Goal: Information Seeking & Learning: Learn about a topic

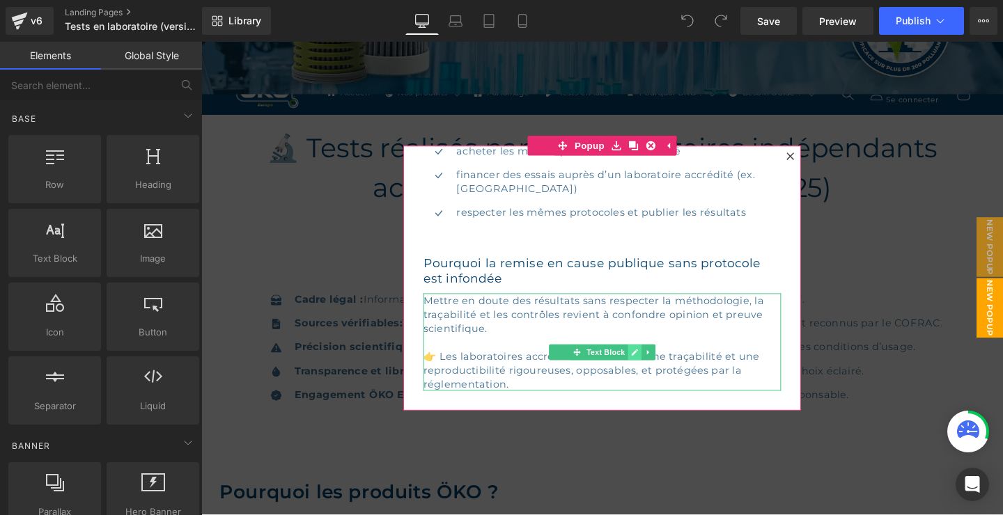
scroll to position [301, 0]
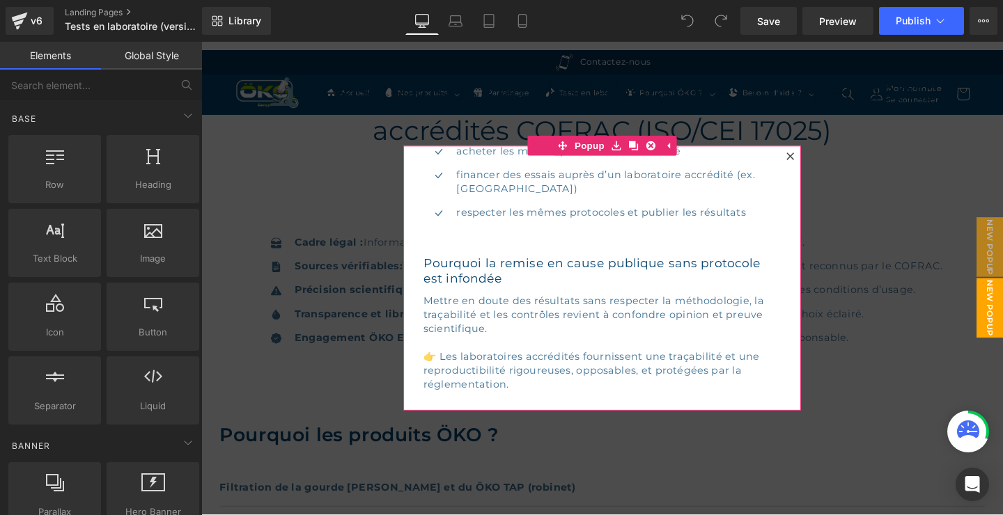
click at [815, 159] on div at bounding box center [820, 162] width 17 height 17
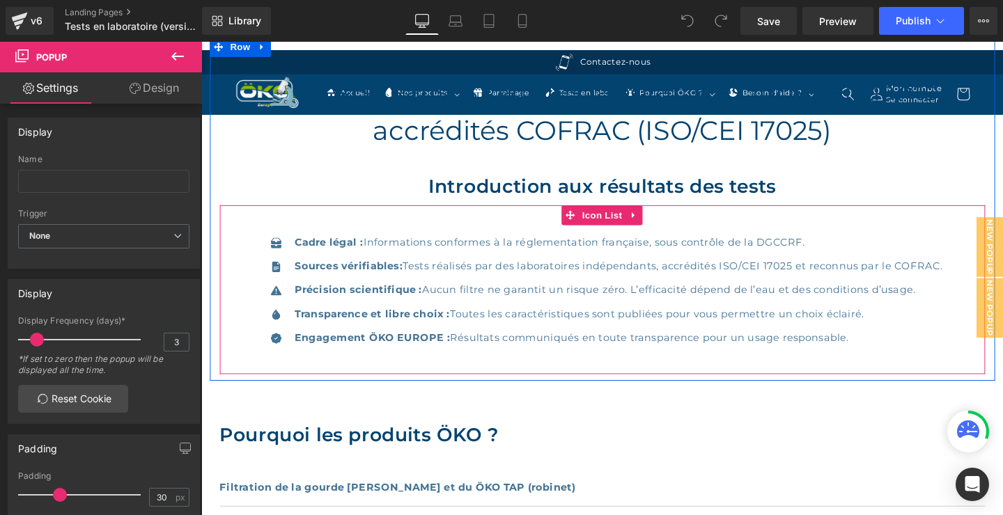
scroll to position [451, 0]
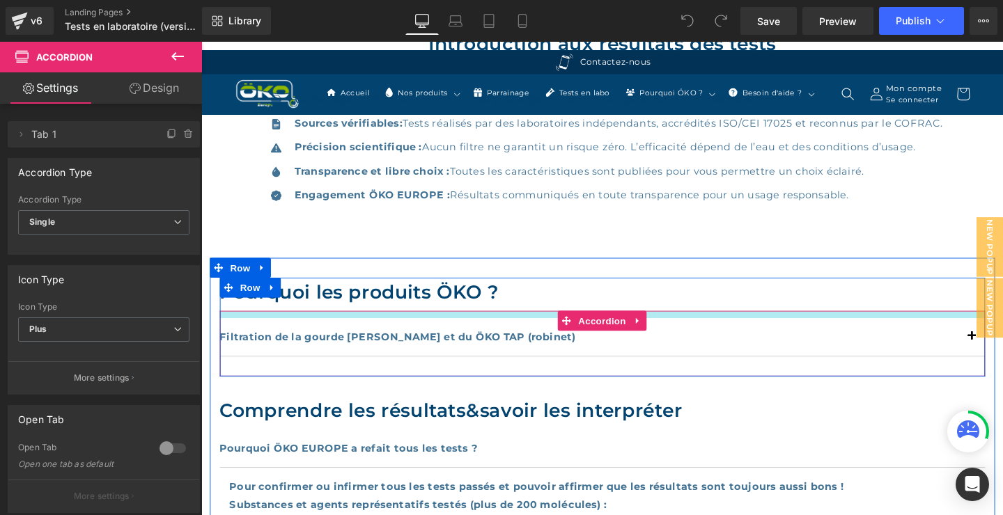
drag, startPoint x: 498, startPoint y: 331, endPoint x: 498, endPoint y: 323, distance: 8.4
click at [497, 322] on div "Pourquoi les produits ÖKO ? Heading Filtration de la gourde [PERSON_NAME] et du…" at bounding box center [623, 342] width 804 height 104
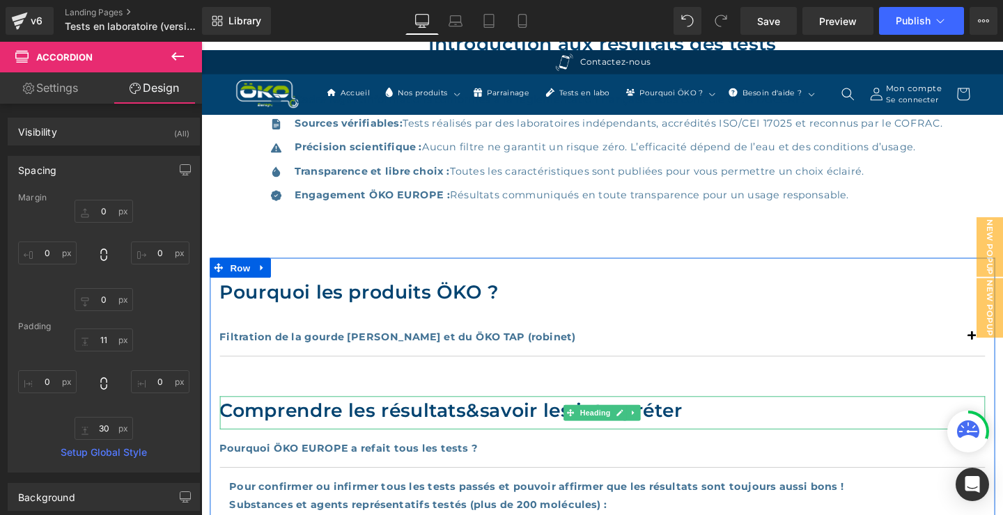
scroll to position [602, 0]
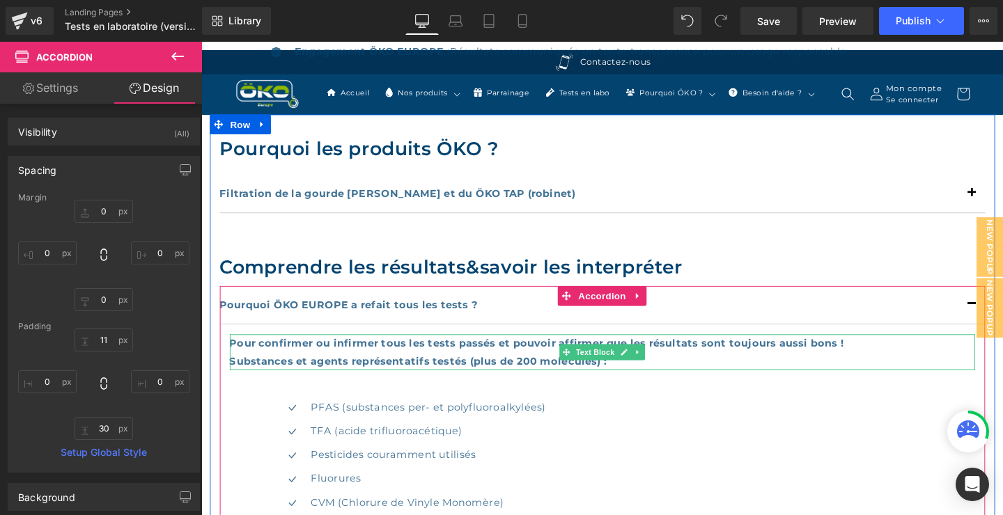
click at [693, 373] on div "Substances et agents représentatifs testés (plus de 200 molécules) :" at bounding box center [622, 377] width 783 height 19
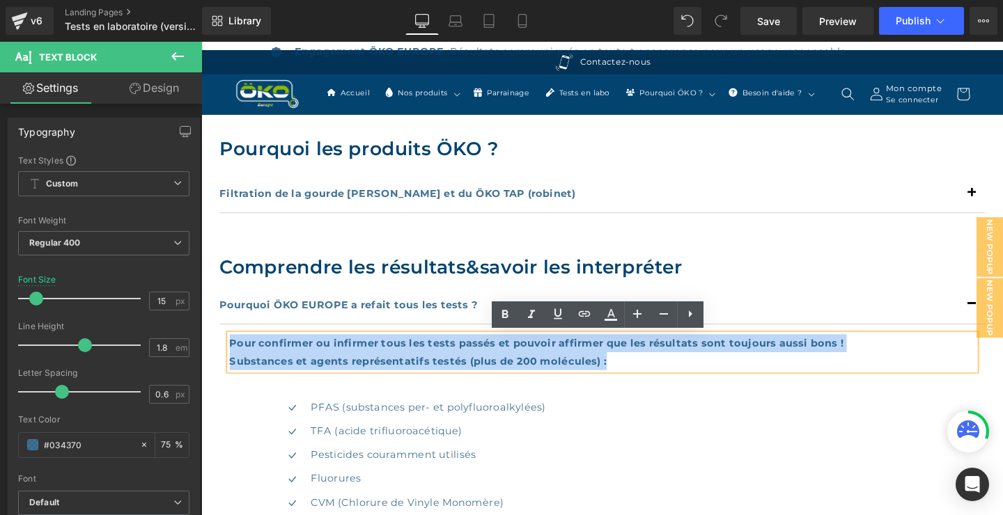
drag, startPoint x: 633, startPoint y: 378, endPoint x: 220, endPoint y: 356, distance: 413.4
click at [220, 356] on div "Pourquoi les produits ÖKO ? Heading Filtration de la gourde [PERSON_NAME] et du…" at bounding box center [622, 514] width 825 height 793
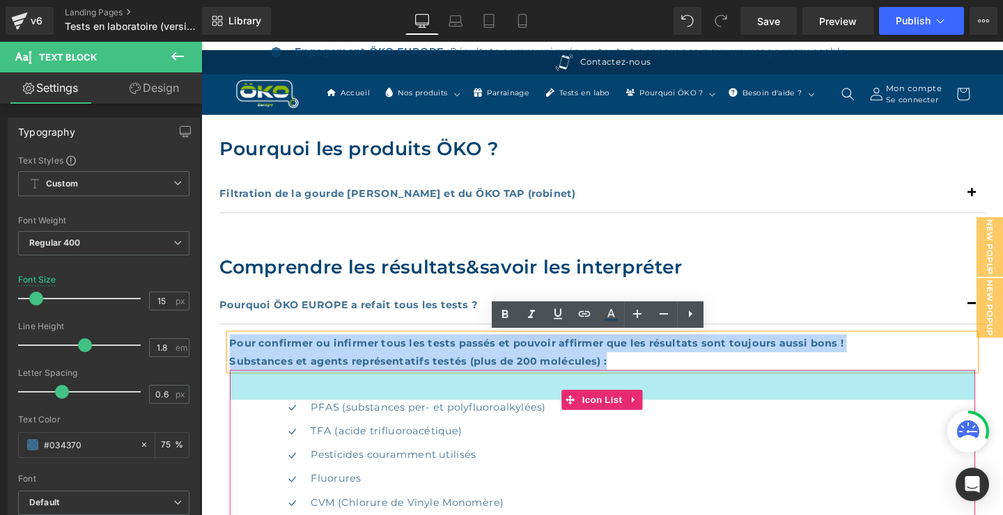
copy div "Pour confirmer ou infirmer tous les tests passés et pouvoir affirmer que les ré…"
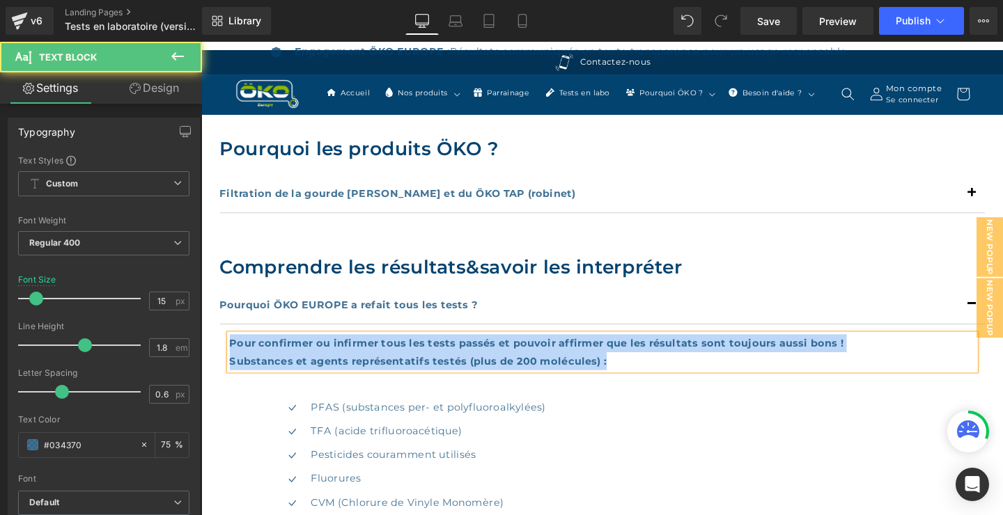
click at [672, 382] on div "Substances et agents représentatifs testés (plus de 200 molécules) :" at bounding box center [622, 377] width 783 height 19
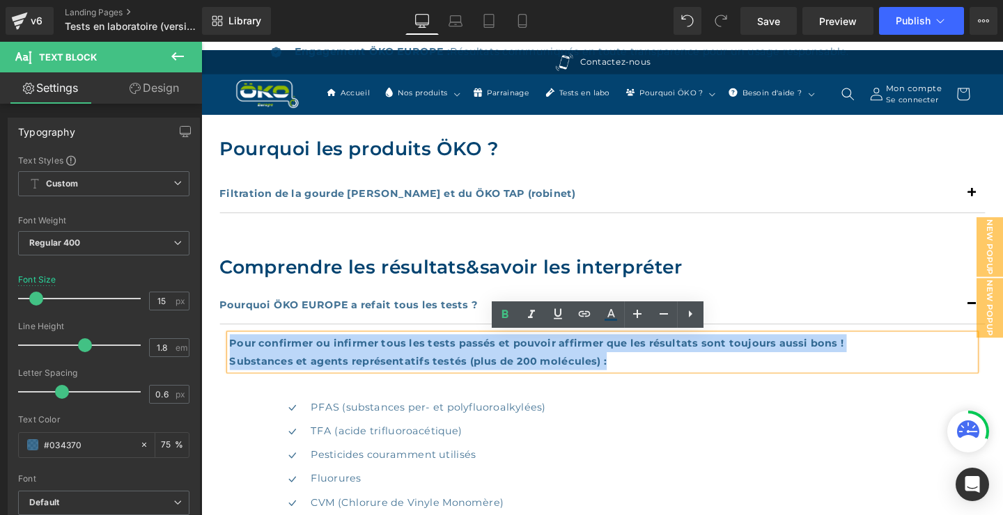
drag, startPoint x: 643, startPoint y: 374, endPoint x: 223, endPoint y: 357, distance: 419.5
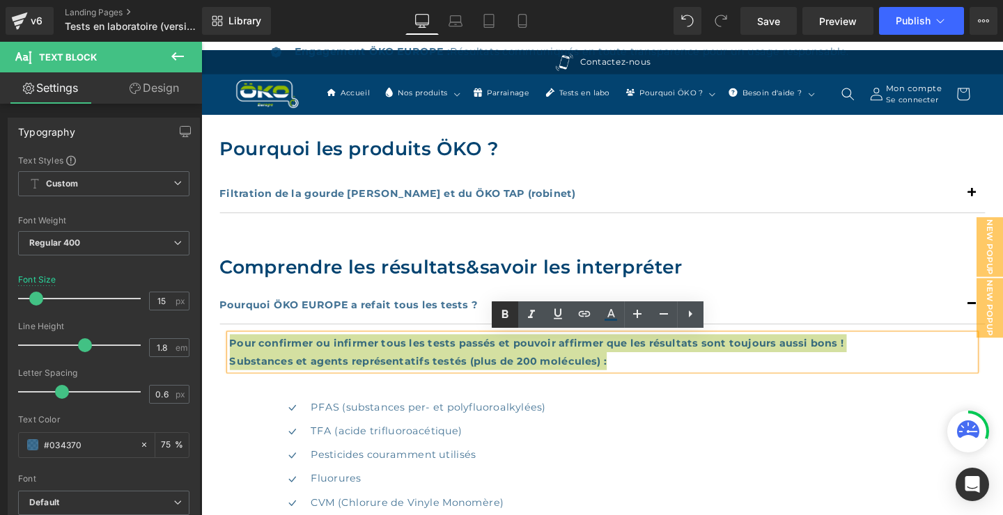
click at [502, 315] on icon at bounding box center [505, 315] width 6 height 8
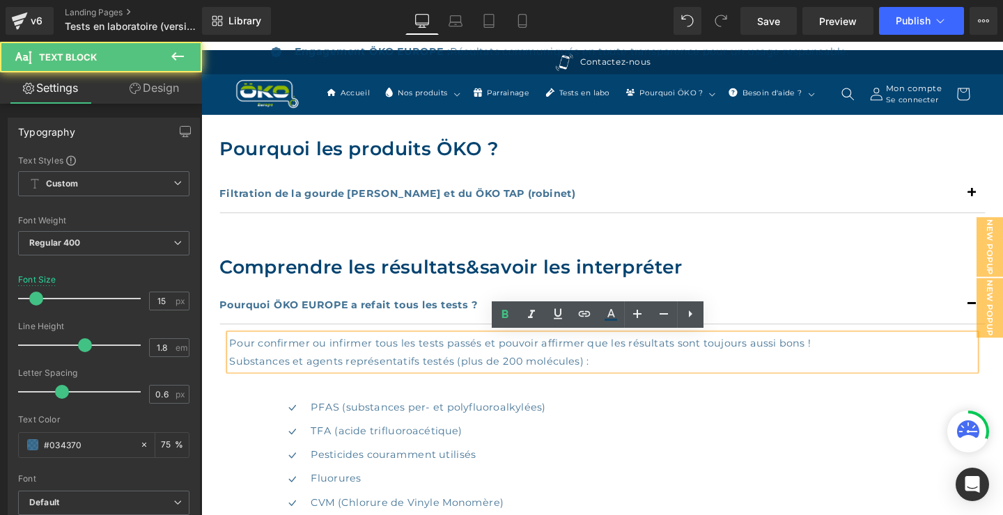
click at [626, 378] on div "Substances et agents représentatifs testés (plus de 200 molécules) :" at bounding box center [622, 377] width 783 height 19
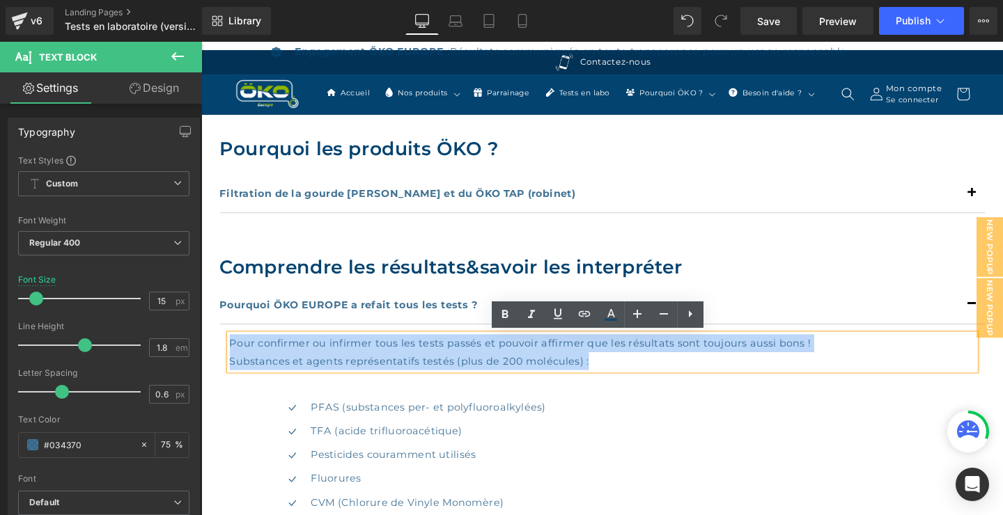
drag, startPoint x: 583, startPoint y: 376, endPoint x: 227, endPoint y: 360, distance: 356.1
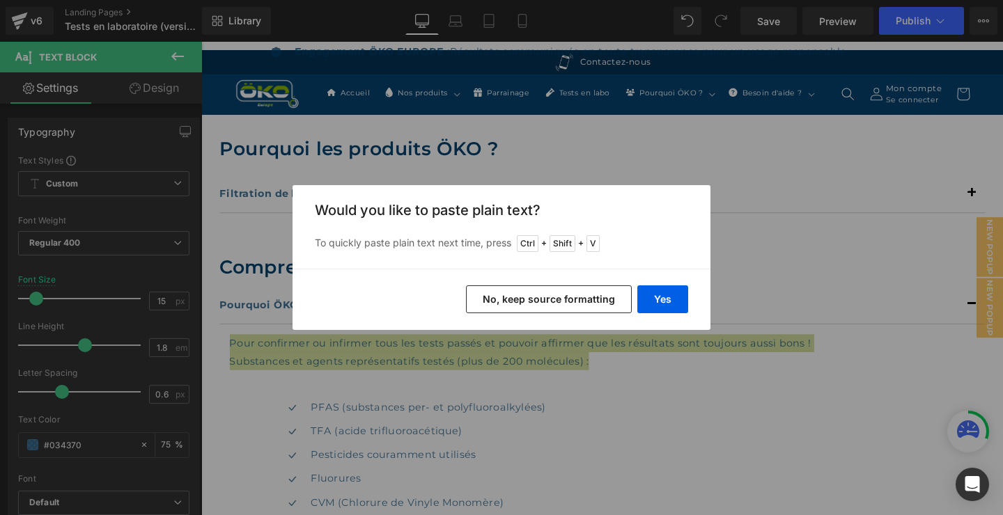
click at [510, 301] on button "No, keep source formatting" at bounding box center [549, 299] width 166 height 28
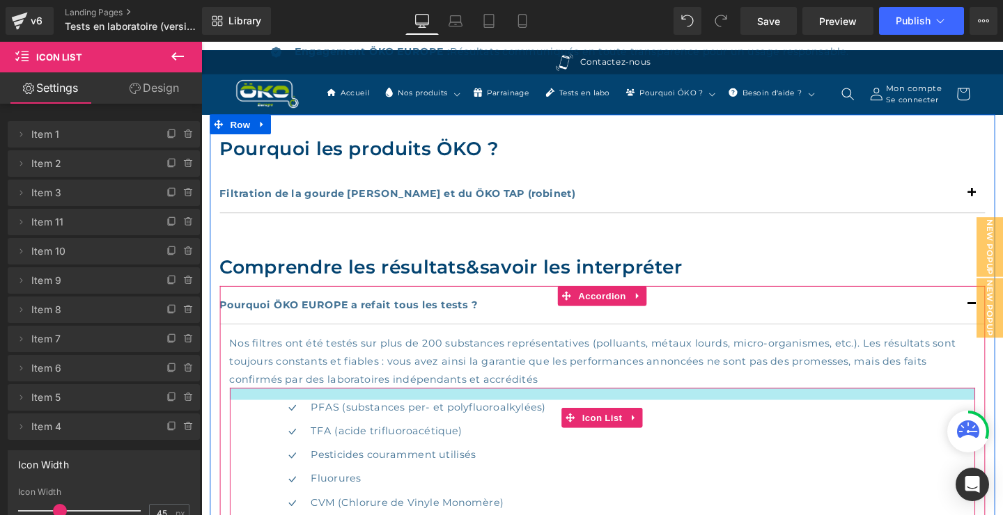
drag, startPoint x: 366, startPoint y: 422, endPoint x: 369, endPoint y: 403, distance: 19.0
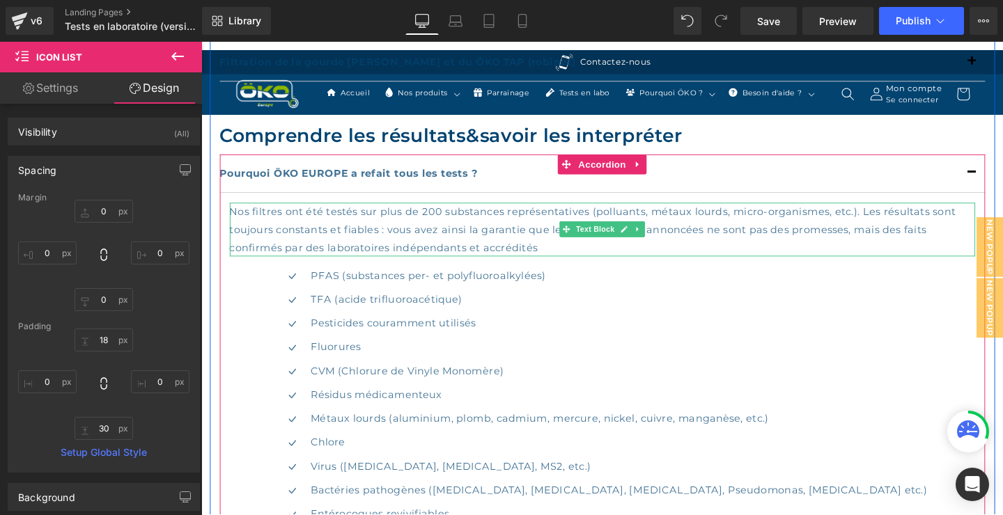
scroll to position [752, 0]
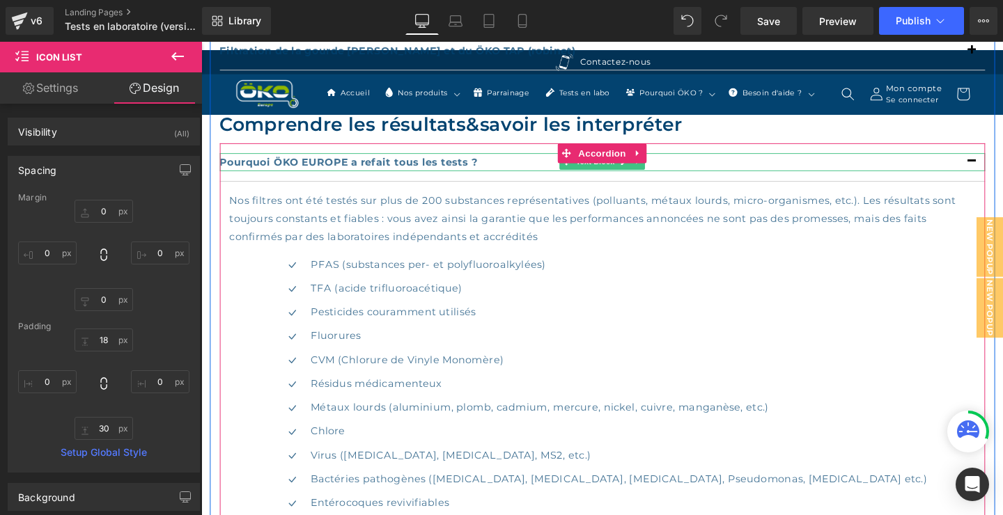
click at [471, 166] on b "Pourquoi ÖKO EUROPE a refait tous les tests ?" at bounding box center [357, 168] width 272 height 13
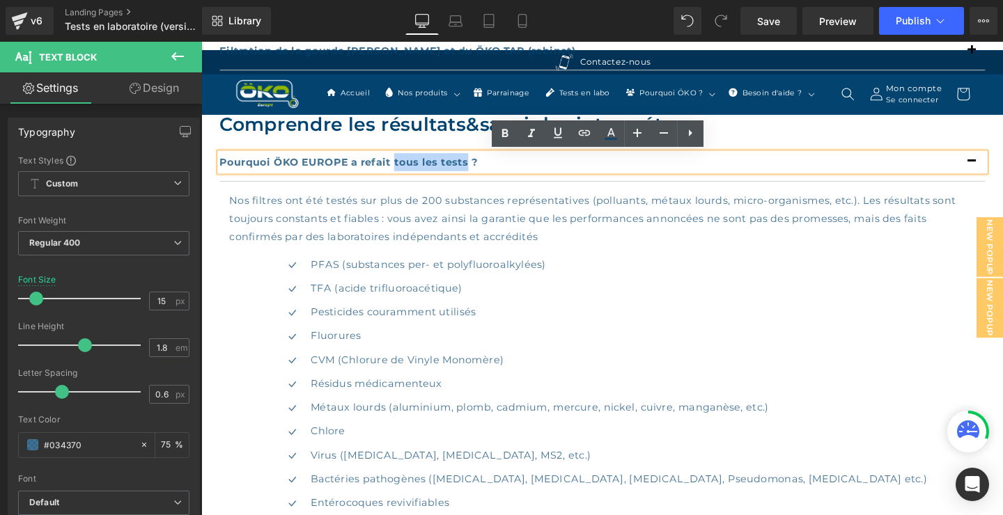
drag, startPoint x: 482, startPoint y: 164, endPoint x: 405, endPoint y: 165, distance: 76.6
click at [405, 165] on b "Pourquoi ÖKO EUROPE a refait tous les tests ?" at bounding box center [357, 168] width 272 height 13
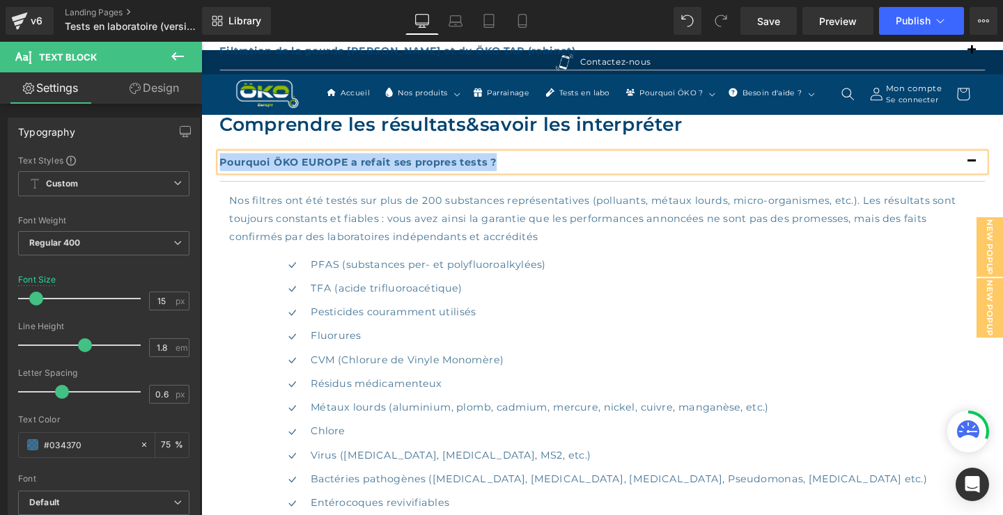
drag, startPoint x: 563, startPoint y: 162, endPoint x: 219, endPoint y: 169, distance: 343.3
click at [221, 169] on div "Pourquoi ÖKO EUROPE a refait ses propres tests ?" at bounding box center [623, 168] width 804 height 19
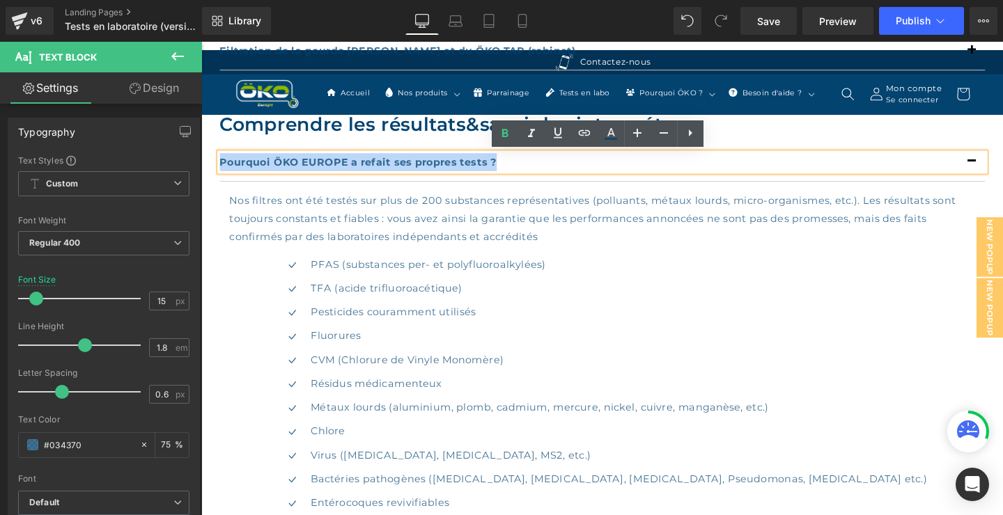
copy b "Pourquoi ÖKO EUROPE a refait ses propres tests ?"
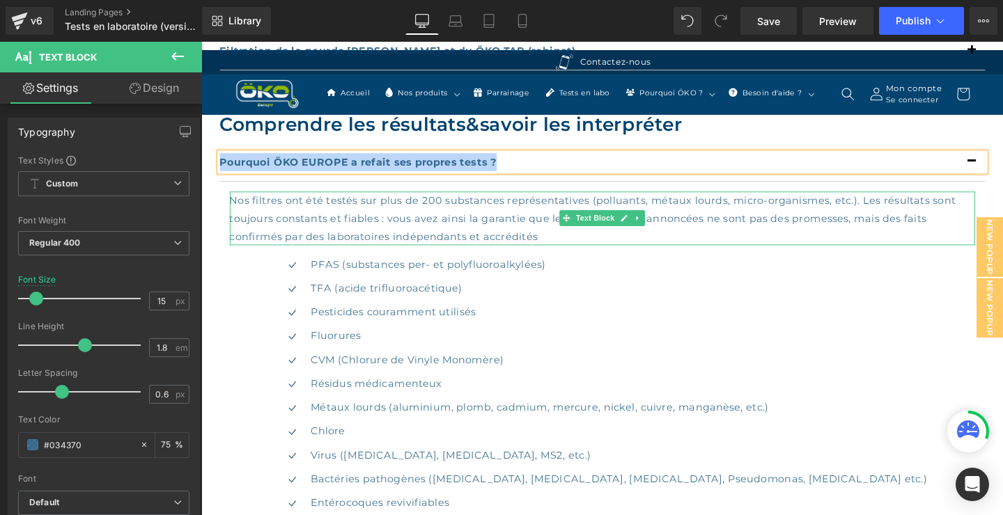
click at [581, 240] on div "Nos filtres ont été testés sur plus de 200 substances représentatives (polluant…" at bounding box center [622, 227] width 783 height 56
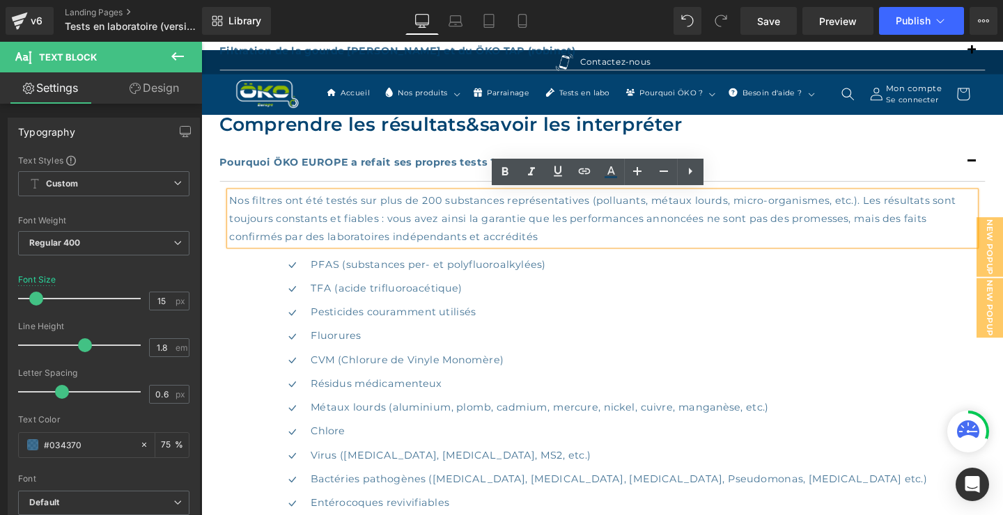
drag, startPoint x: 577, startPoint y: 240, endPoint x: 230, endPoint y: 208, distance: 348.2
click at [231, 208] on div "Nos filtres ont été testés sur plus de 200 substances représentatives (polluant…" at bounding box center [622, 227] width 783 height 56
copy div "Nos filtres ont été testés sur plus de 200 substances représentatives (polluant…"
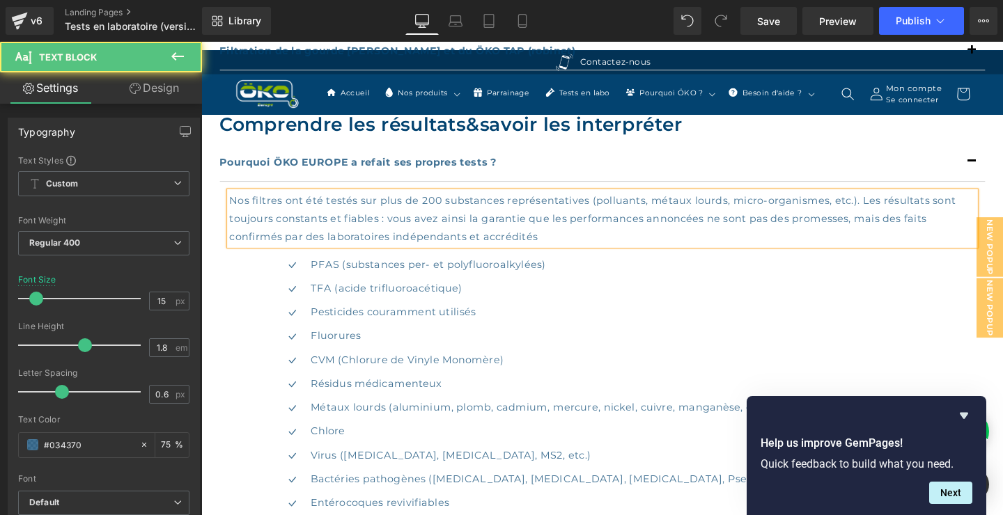
click at [627, 246] on div "Nos filtres ont été testés sur plus de 200 substances représentatives (polluant…" at bounding box center [622, 227] width 783 height 56
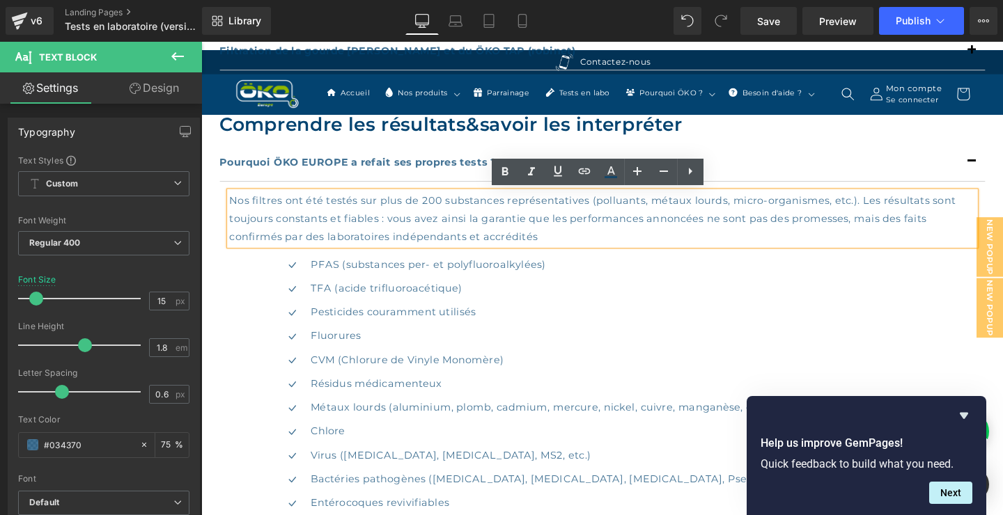
drag, startPoint x: 593, startPoint y: 244, endPoint x: 230, endPoint y: 207, distance: 364.7
click at [231, 207] on div "Nos filtres ont été testés sur plus de 200 substances représentatives (polluant…" at bounding box center [622, 227] width 783 height 56
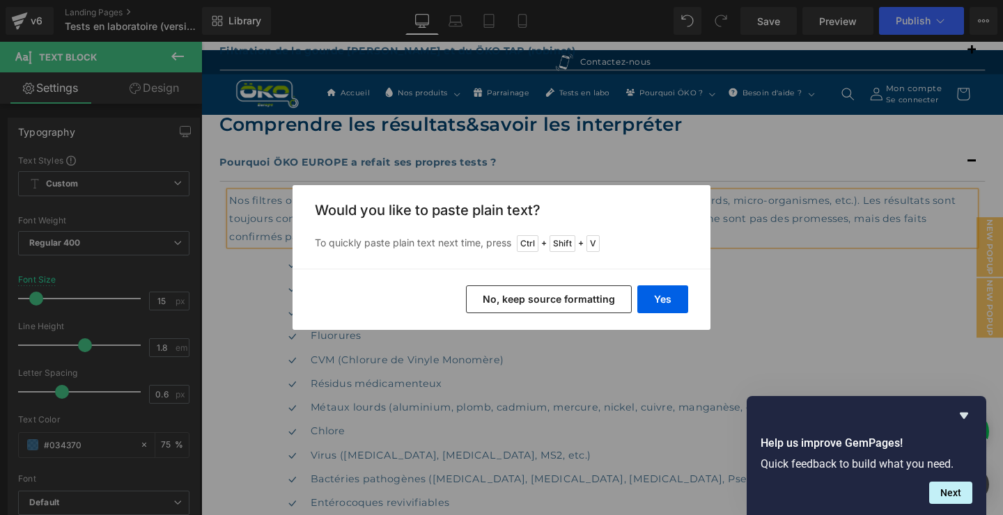
click at [558, 299] on button "No, keep source formatting" at bounding box center [549, 299] width 166 height 28
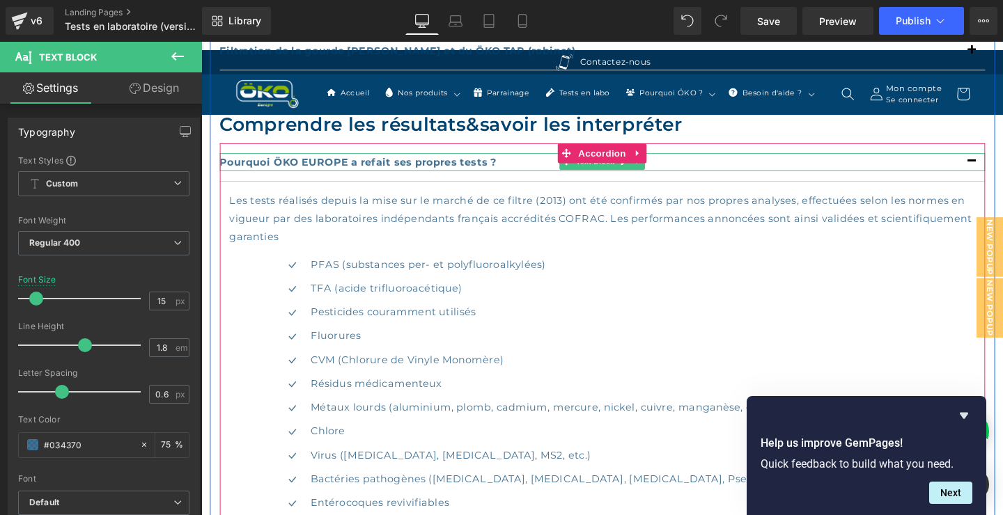
click at [510, 171] on b "Pourquoi ÖKO EUROPE a refait ses propres tests ?" at bounding box center [367, 168] width 292 height 13
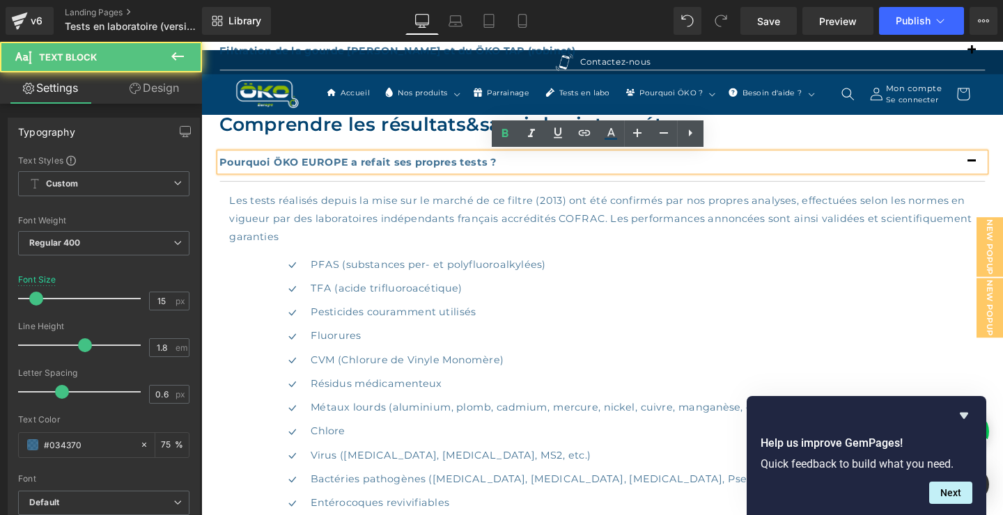
click at [518, 166] on p "Pourquoi ÖKO EUROPE a refait ses propres tests ?" at bounding box center [623, 168] width 804 height 19
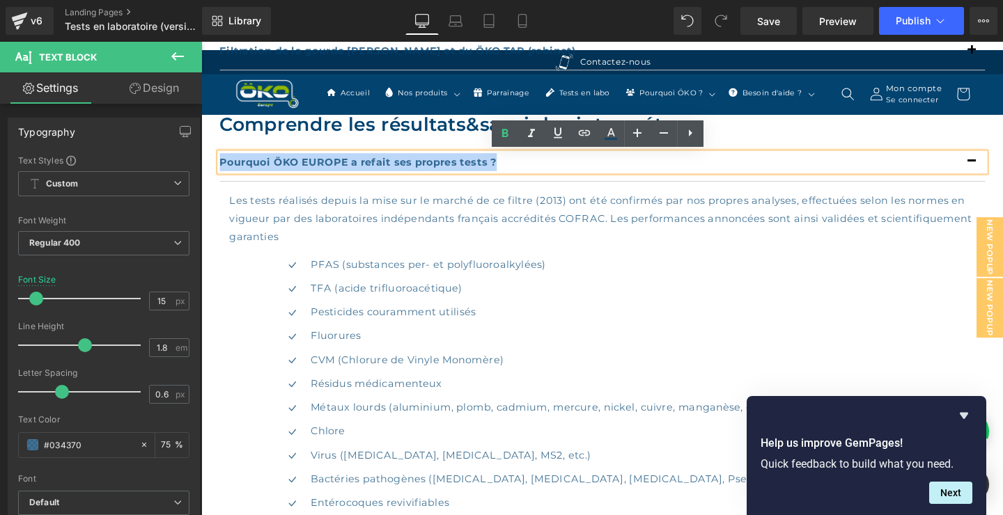
drag, startPoint x: 518, startPoint y: 167, endPoint x: 220, endPoint y: 175, distance: 298.1
click at [221, 175] on div "Pourquoi ÖKO EUROPE a refait ses propres tests ?" at bounding box center [623, 168] width 804 height 19
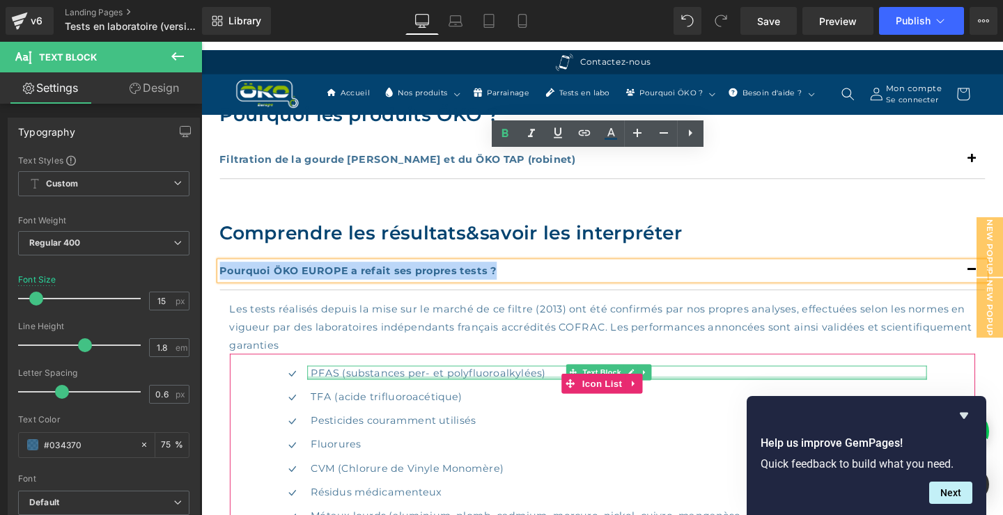
scroll to position [602, 0]
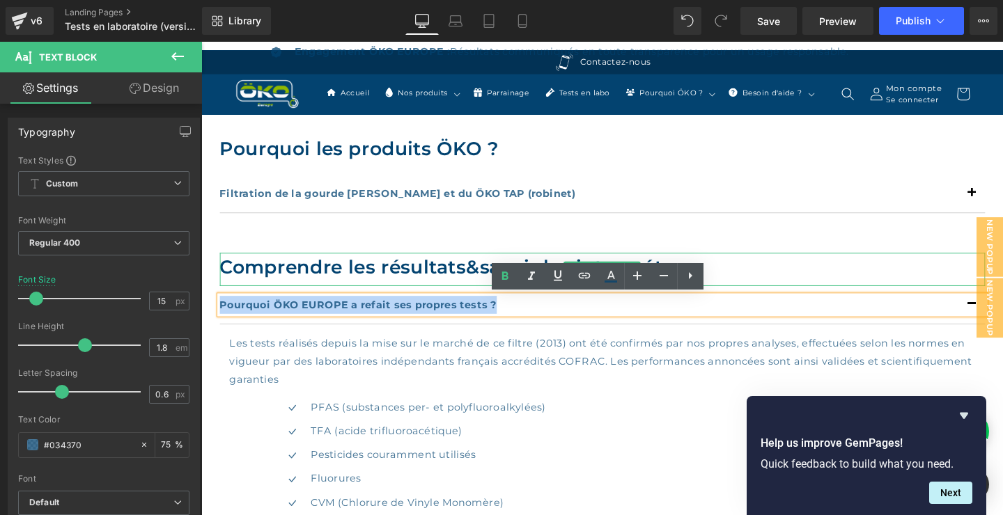
click at [477, 274] on h2 "Comprendre les résultats & savoir les interpréter" at bounding box center [623, 278] width 804 height 29
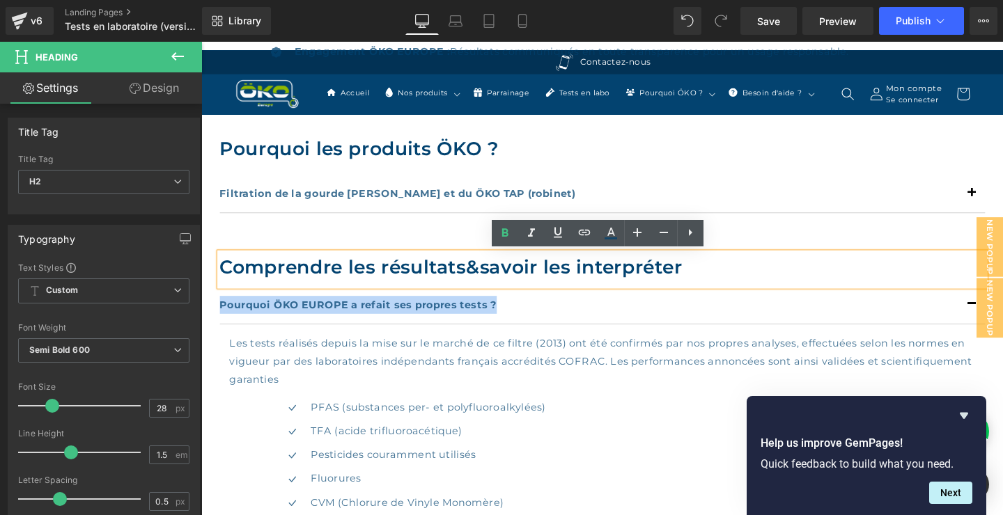
drag, startPoint x: 747, startPoint y: 274, endPoint x: 222, endPoint y: 271, distance: 525.0
click at [222, 271] on h2 "Comprendre les résultats & savoir les interpréter" at bounding box center [623, 278] width 804 height 29
copy h2 "Comprendre les résultats & savoir les interpréter"
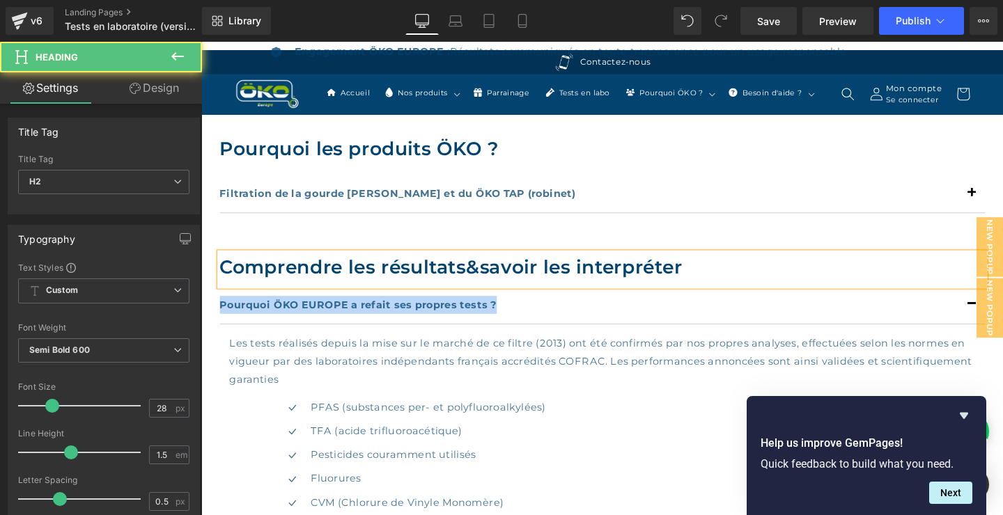
click at [755, 278] on h2 "Comprendre les résultats & savoir les interpréter" at bounding box center [623, 278] width 804 height 29
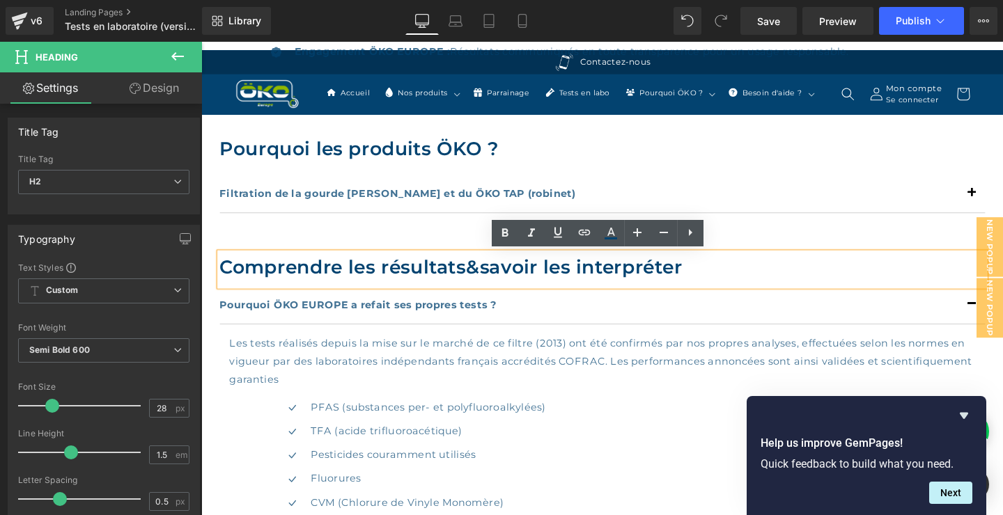
drag, startPoint x: 728, startPoint y: 281, endPoint x: 359, endPoint y: 281, distance: 369.0
click at [358, 280] on h2 "Comprendre les résultats & savoir les interpréter" at bounding box center [623, 278] width 804 height 29
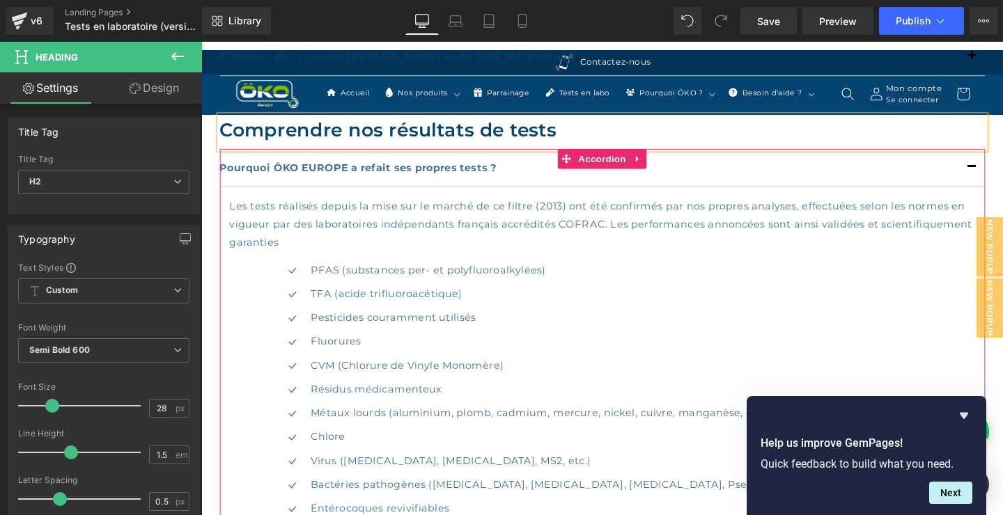
scroll to position [752, 0]
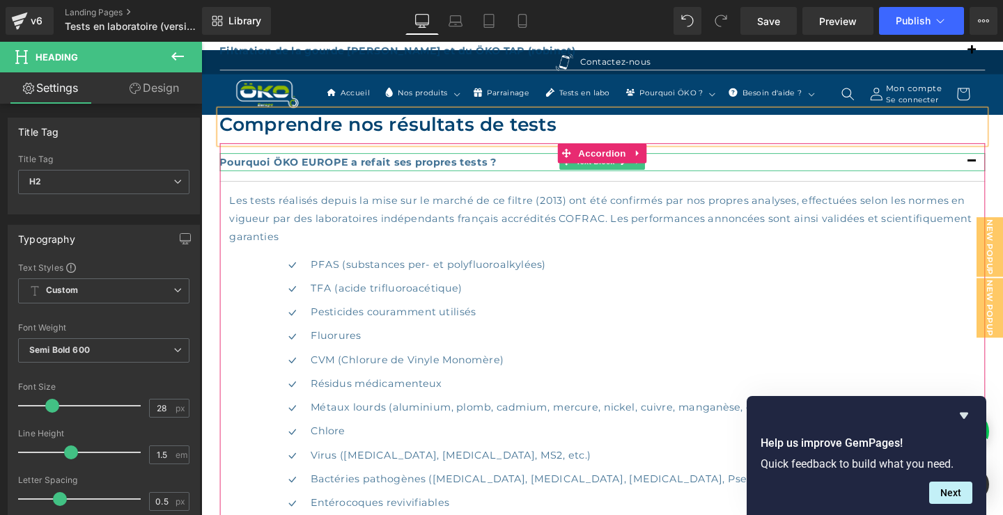
click at [460, 165] on b "Pourquoi ÖKO EUROPE a refait ses propres tests ?" at bounding box center [367, 168] width 292 height 13
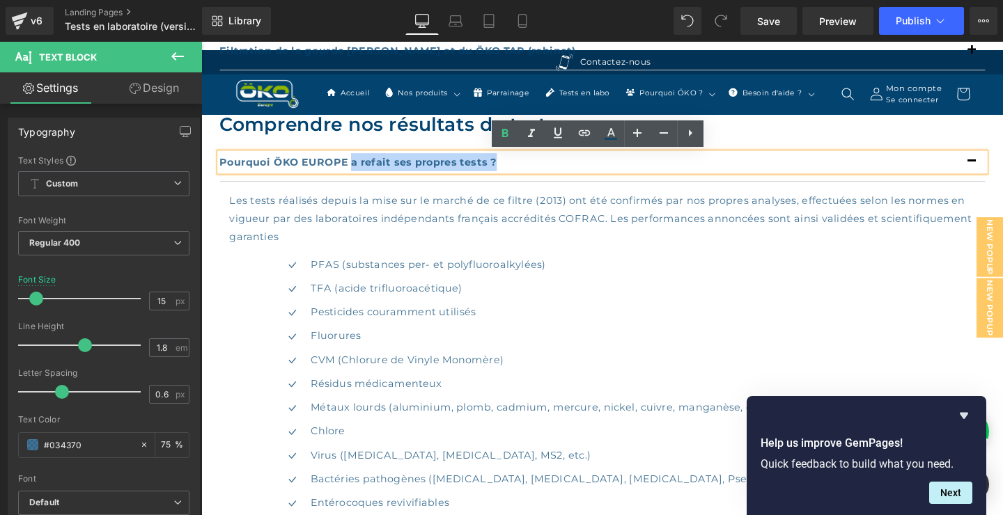
drag, startPoint x: 532, startPoint y: 166, endPoint x: 361, endPoint y: 169, distance: 171.3
click at [360, 169] on p "Pourquoi ÖKO EUROPE a refait ses propres tests ?" at bounding box center [623, 168] width 804 height 19
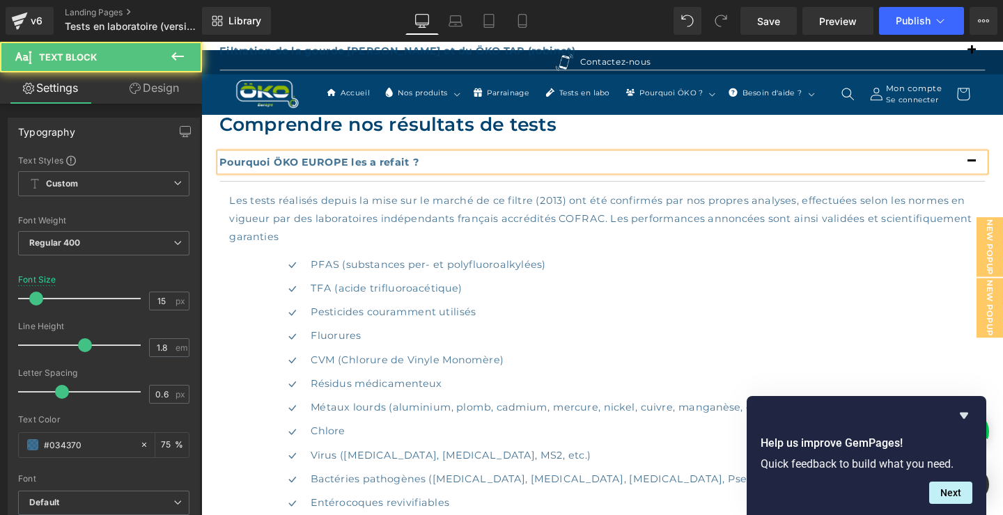
drag, startPoint x: 348, startPoint y: 173, endPoint x: 213, endPoint y: 168, distance: 135.2
click at [213, 167] on div "Pourquoi les produits ÖKO ? Heading Filtration de la gourde [PERSON_NAME] et du…" at bounding box center [622, 364] width 825 height 793
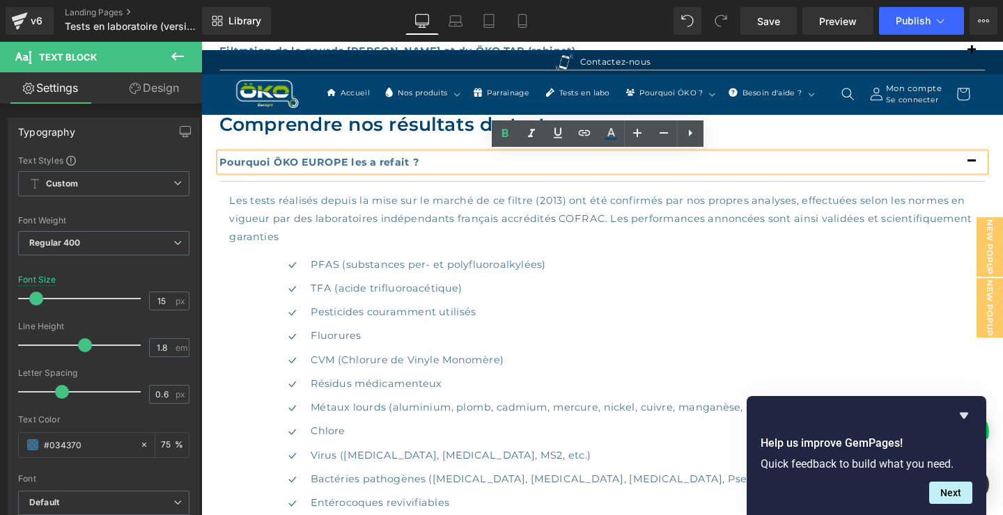
copy b "Pourquoi ÖKO EUROPE les a refait ?"
